Goal: Information Seeking & Learning: Find specific fact

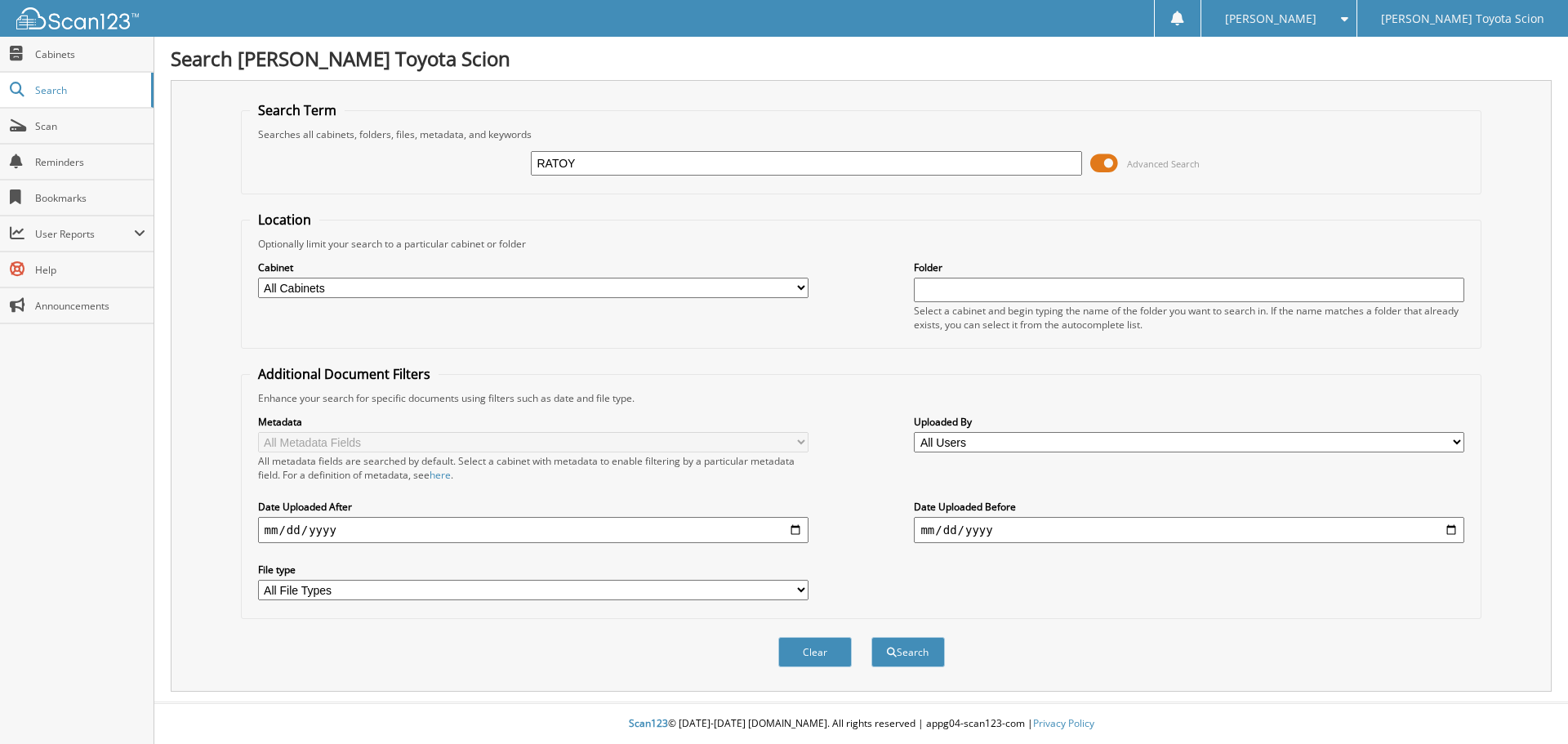
click at [602, 154] on input "RATOY" at bounding box center [806, 163] width 551 height 24
type input "RATOY1123"
click at [871, 637] on button "Search" at bounding box center [908, 652] width 73 height 30
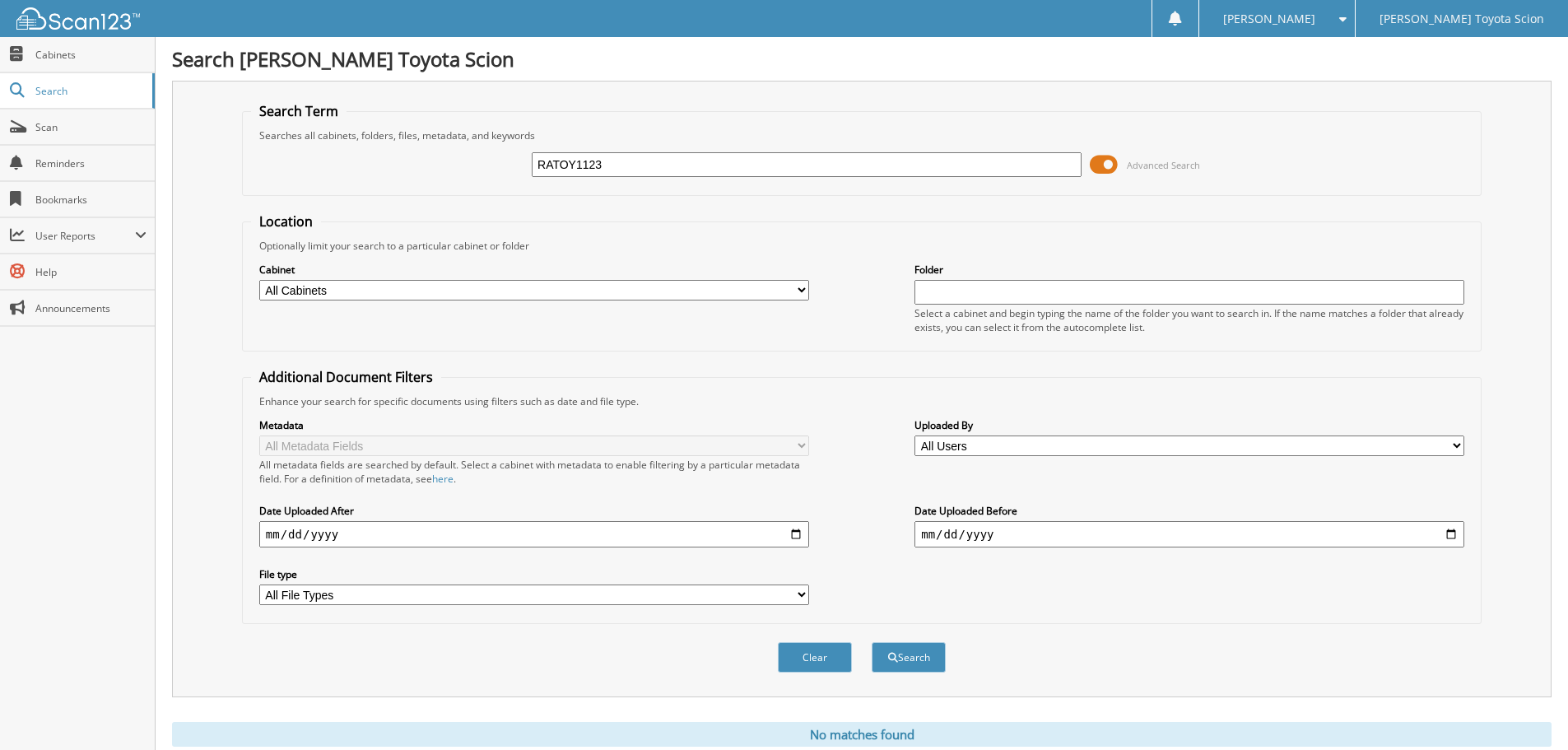
click at [585, 162] on input "RATOY1123" at bounding box center [806, 165] width 550 height 24
click at [613, 167] on input "RATOY1123" at bounding box center [806, 165] width 550 height 24
type input "RATOY1163"
click at [872, 642] on button "Search" at bounding box center [908, 657] width 74 height 30
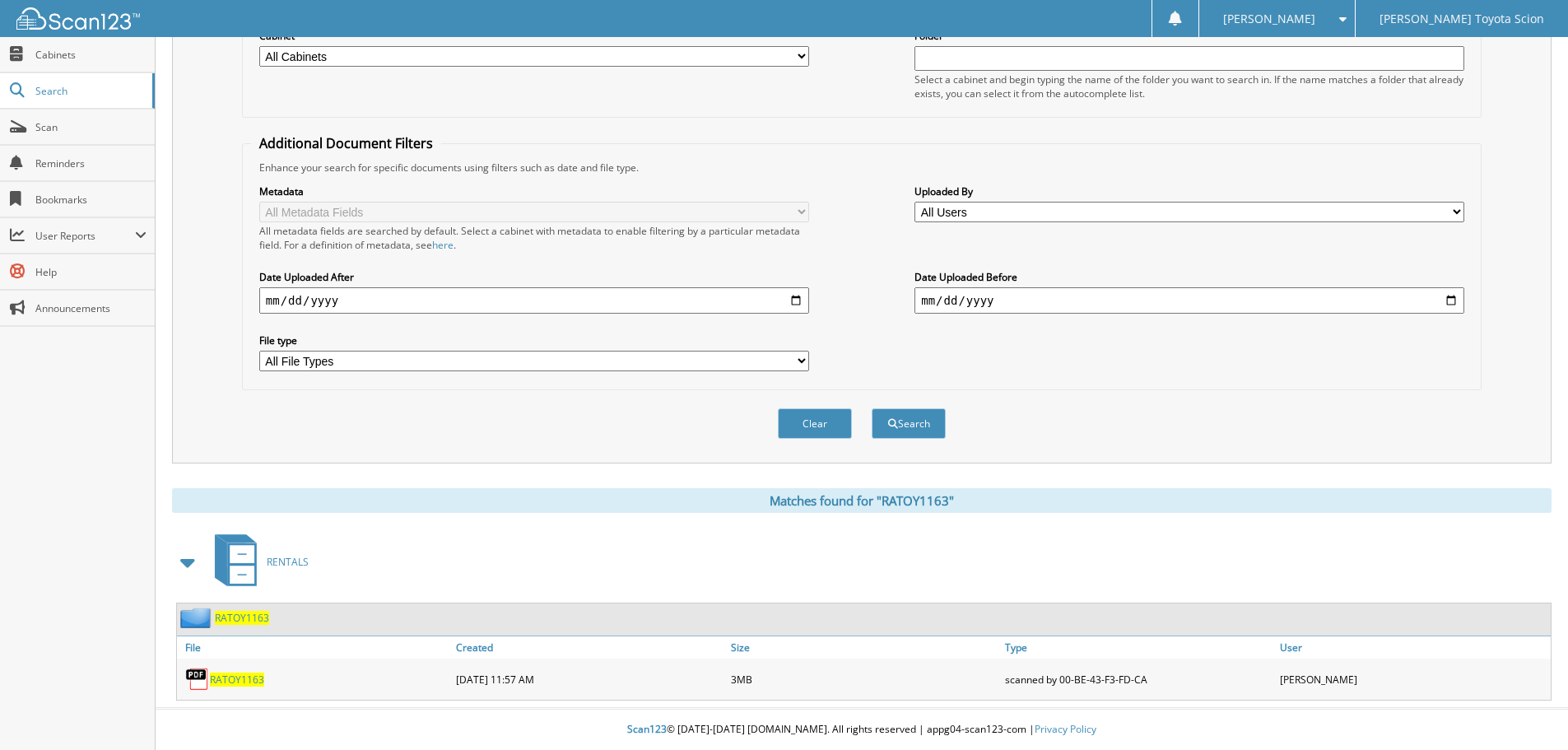
click at [225, 672] on link "RATOY1163" at bounding box center [237, 679] width 54 height 14
click at [243, 680] on span "RATOY1163" at bounding box center [237, 679] width 54 height 14
click at [238, 618] on span "RATOY1163" at bounding box center [242, 618] width 54 height 14
